Goal: Entertainment & Leisure: Consume media (video, audio)

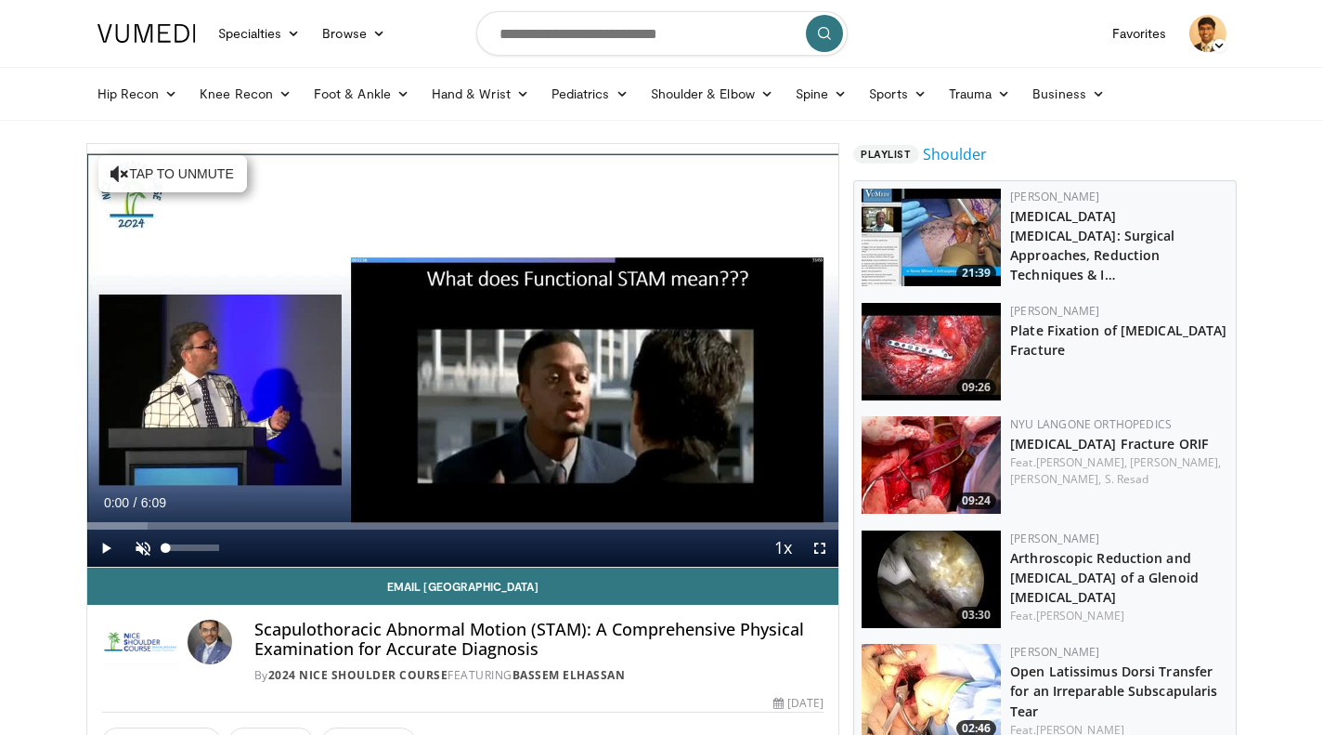
click at [198, 547] on div "54%" at bounding box center [192, 547] width 53 height 7
drag, startPoint x: 198, startPoint y: 547, endPoint x: 214, endPoint y: 547, distance: 15.8
click at [214, 547] on div "Volume Level" at bounding box center [190, 547] width 48 height 7
click at [105, 548] on span "Video Player" at bounding box center [105, 547] width 37 height 37
click at [107, 550] on span "Video Player" at bounding box center [105, 547] width 37 height 37
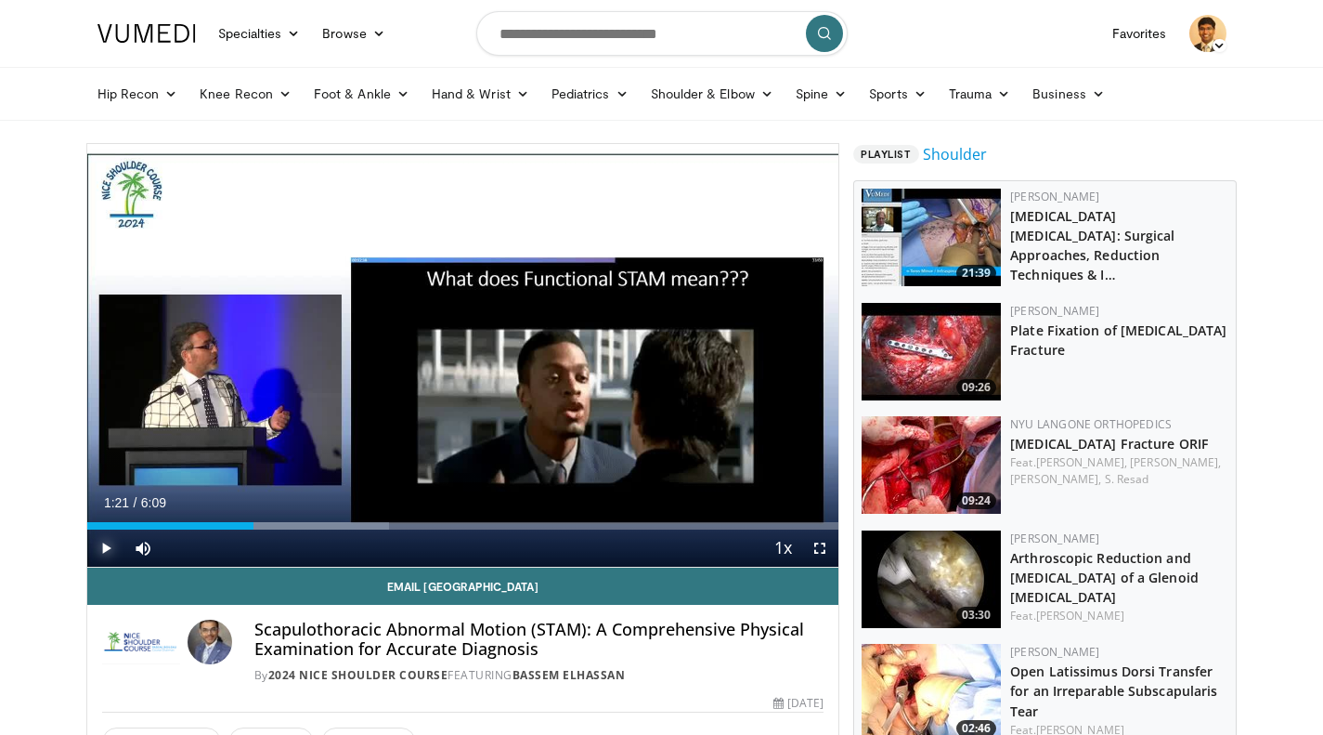
click at [104, 549] on span "Video Player" at bounding box center [105, 547] width 37 height 37
click at [223, 527] on div "1:45" at bounding box center [194, 525] width 215 height 7
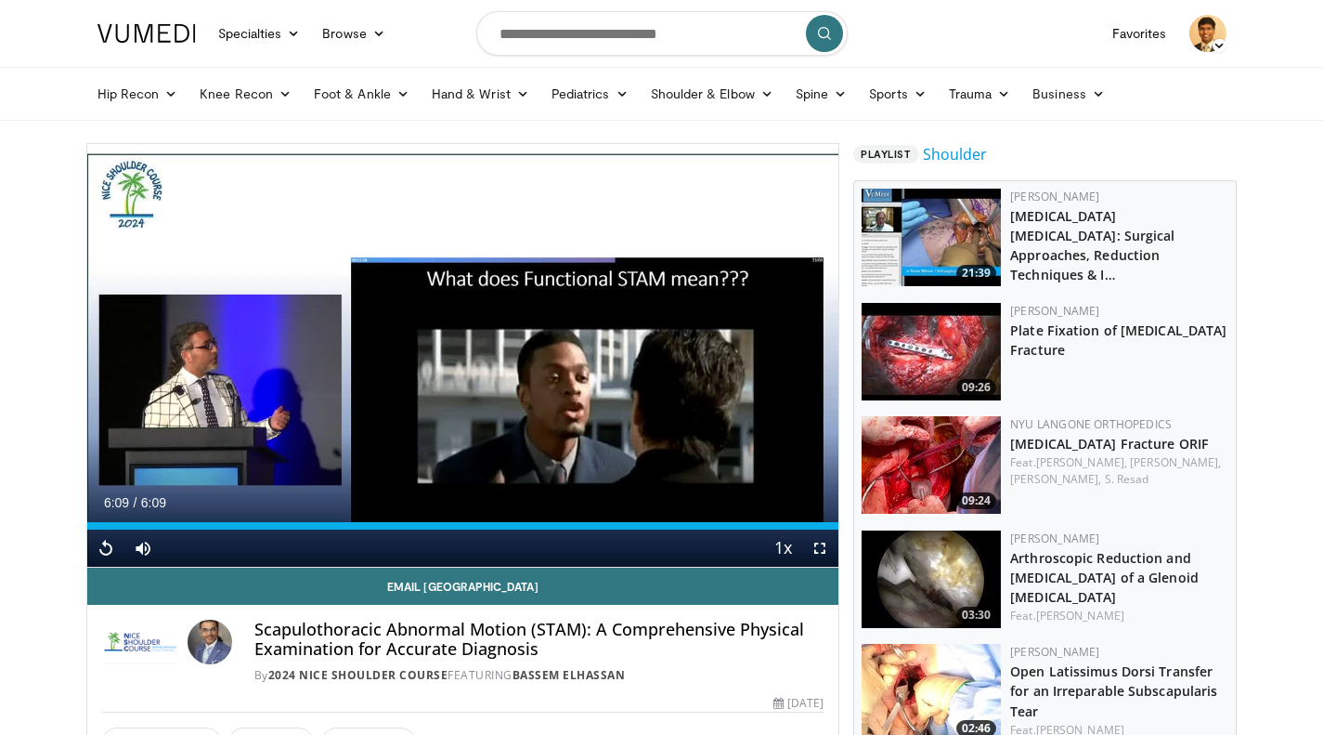
click at [561, 675] on link "Bassem Elhassan" at bounding box center [569, 675] width 113 height 16
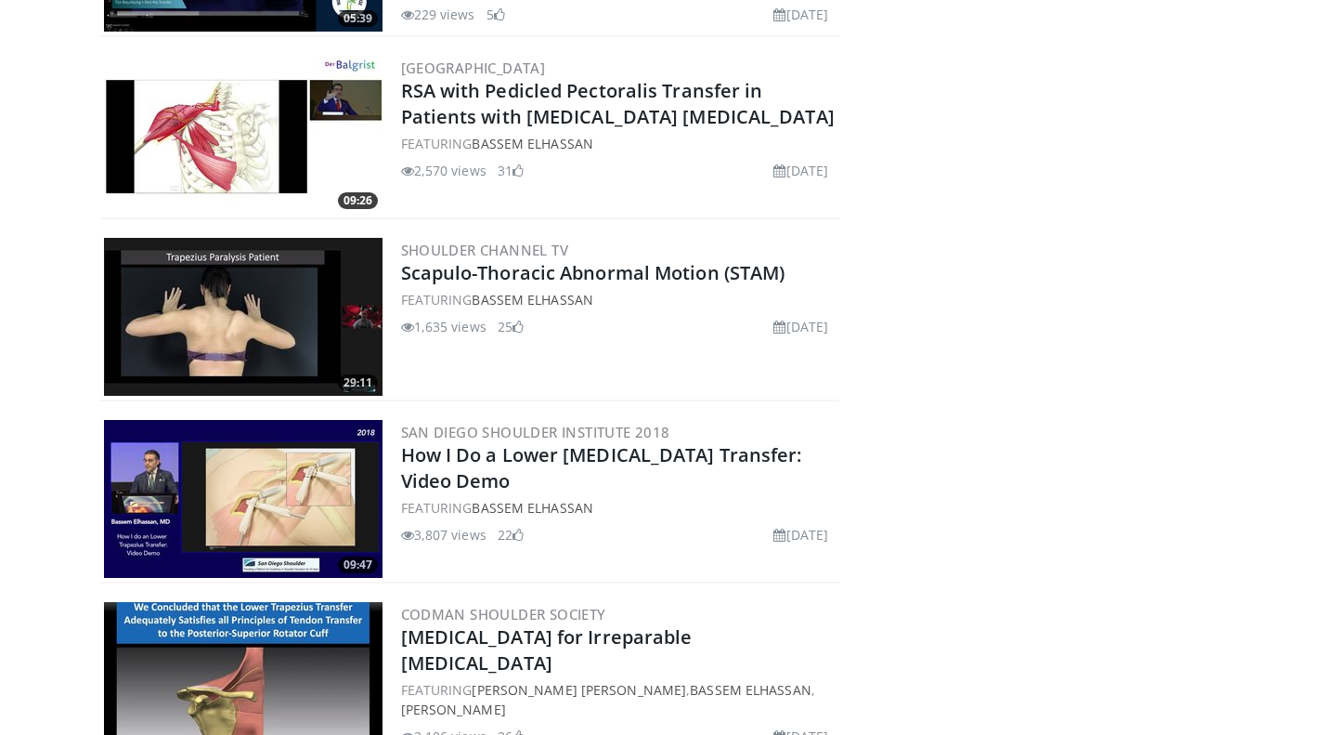
scroll to position [1467, 0]
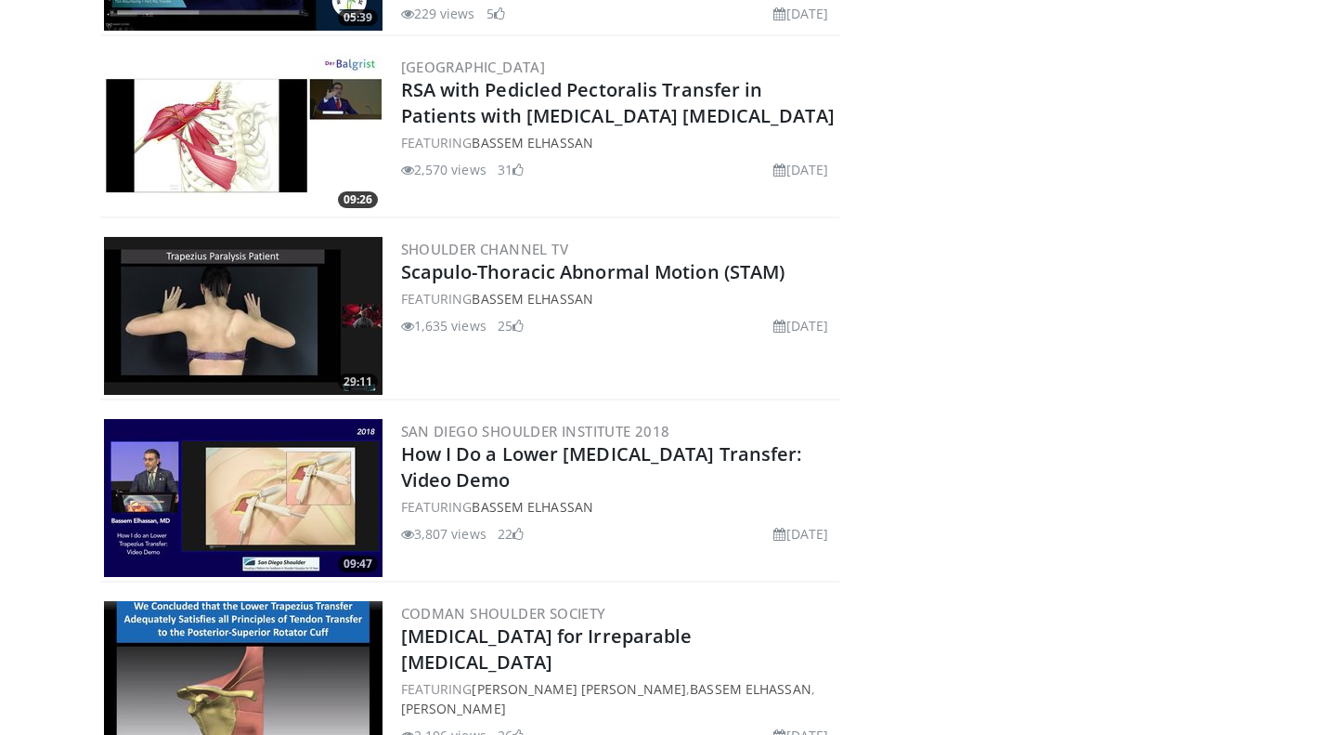
click at [658, 267] on link "Scapulo-Thoracic Abnormal Motion (STAM)" at bounding box center [593, 271] width 384 height 25
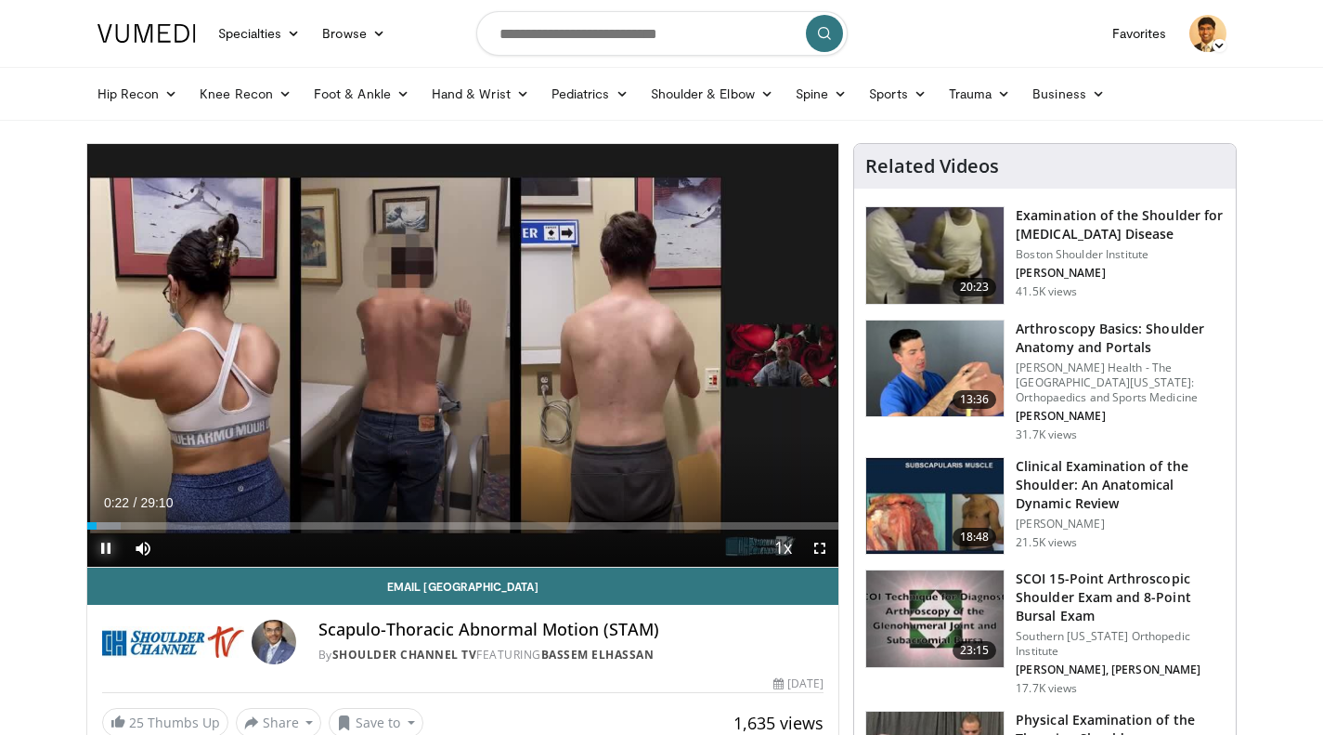
click at [106, 550] on span "Video Player" at bounding box center [105, 547] width 37 height 37
